Goal: Find specific page/section: Locate a particular part of the current website

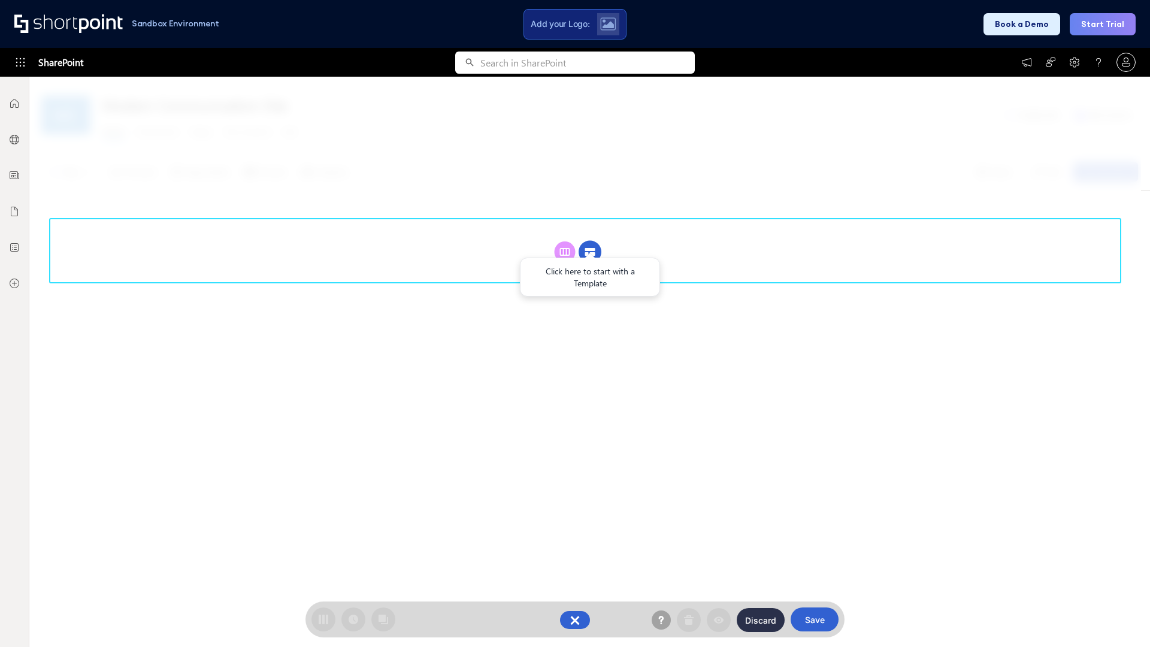
click at [590, 252] on circle at bounding box center [590, 252] width 23 height 23
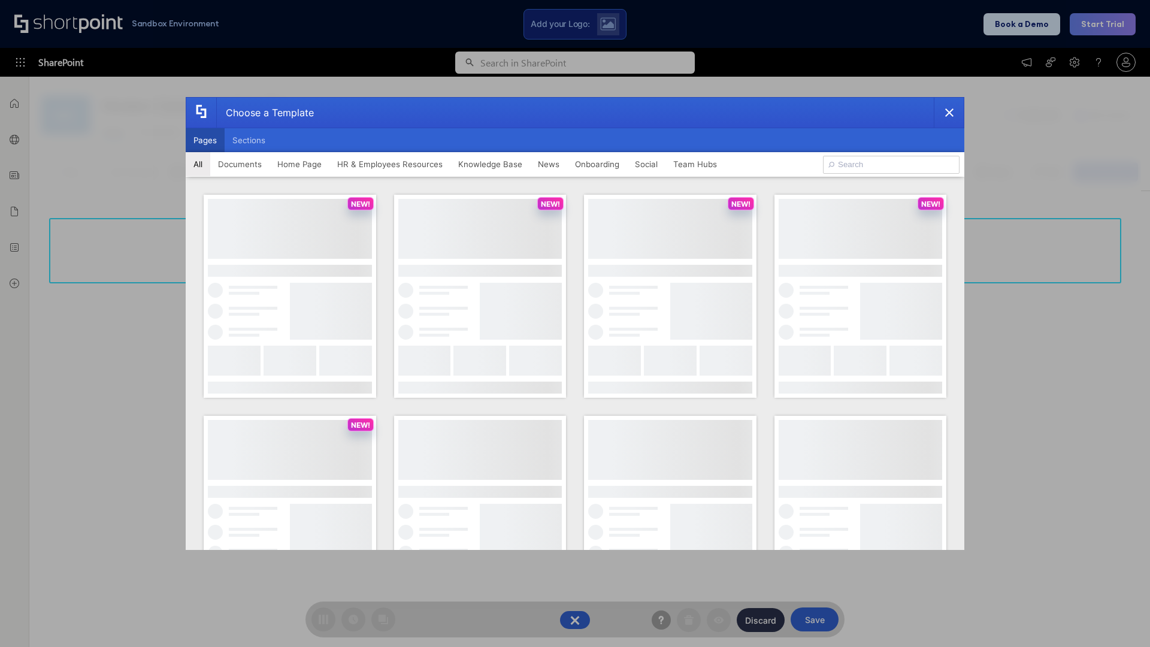
click at [205, 140] on button "Pages" at bounding box center [205, 140] width 39 height 24
type input "Together"
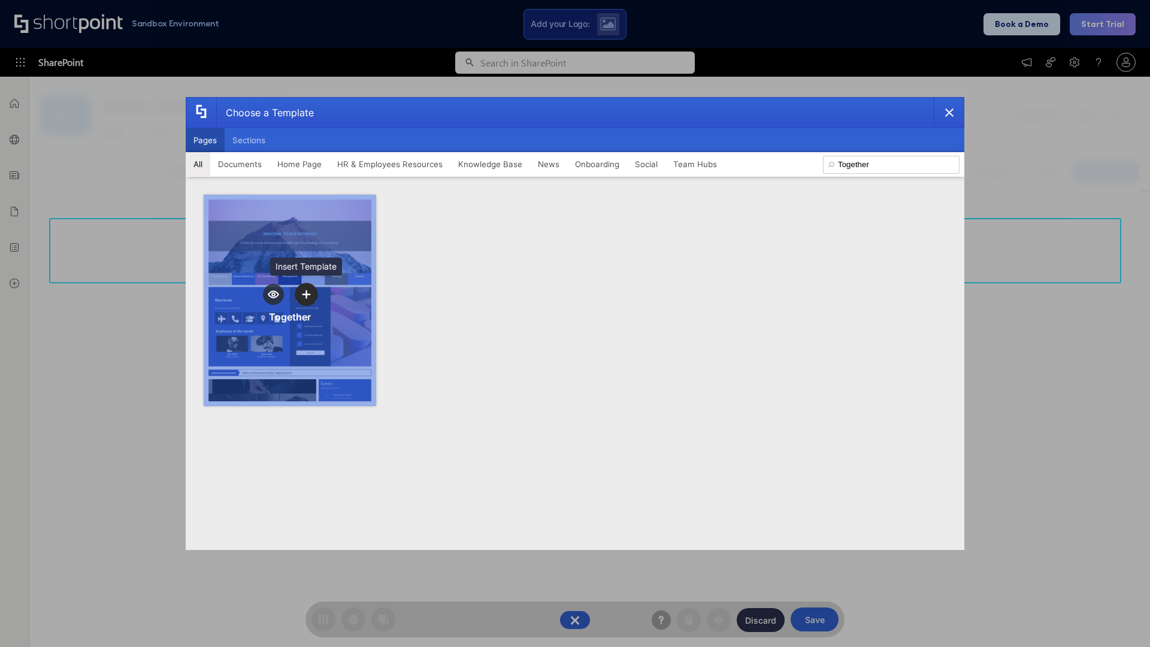
click at [306, 294] on icon "template selector" at bounding box center [306, 294] width 8 height 8
